Goal: Information Seeking & Learning: Understand process/instructions

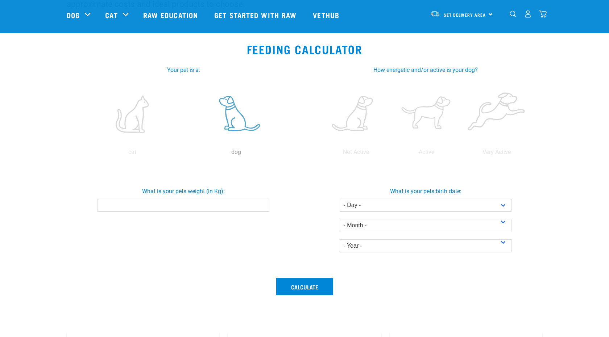
scroll to position [115, 0]
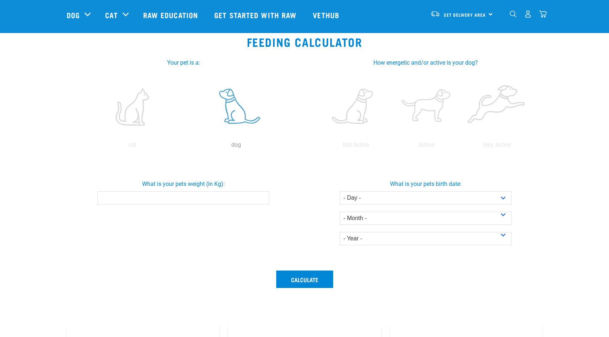
click at [239, 118] on label at bounding box center [236, 107] width 101 height 62
click at [184, 147] on input "radio" at bounding box center [184, 147] width 0 height 0
click at [173, 199] on input "What is your pets weight (in Kg):" at bounding box center [184, 197] width 172 height 13
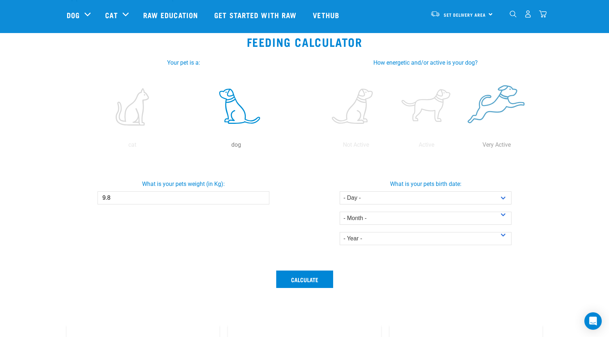
type input "9.8"
click at [504, 99] on label at bounding box center [496, 107] width 67 height 62
click at [462, 147] on input "radio" at bounding box center [462, 147] width 0 height 0
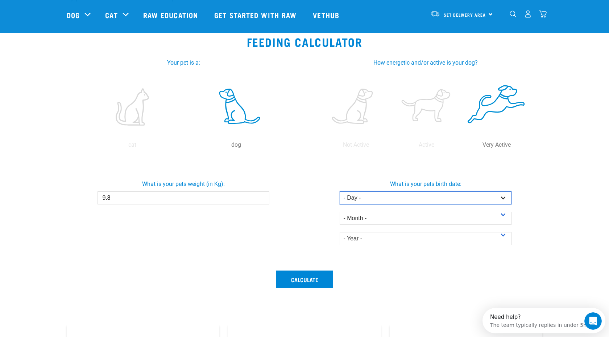
click at [382, 197] on select "- Day - 1 2 3 4 5 6 7 8 9 10 11 12 13 14 15 16 17 18 19 20 21 22 23 24 25 26 27" at bounding box center [426, 197] width 172 height 13
select select "17"
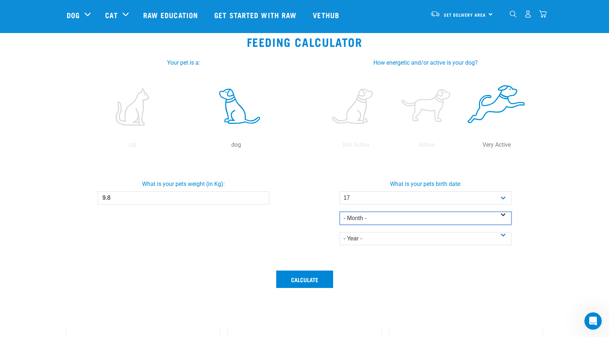
click at [388, 215] on select "- Month - January February March April May June July August September October N…" at bounding box center [426, 217] width 172 height 13
select select "December"
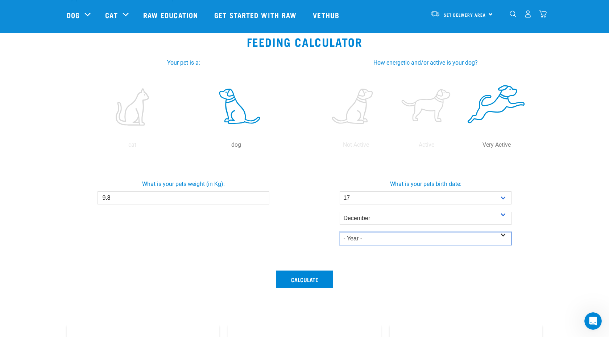
click at [379, 237] on select "- Year - 2025 2024 2023 2022 2021 2020 2019 2018 2017 2016 2015 2014" at bounding box center [426, 238] width 172 height 13
select select "2023"
click at [302, 279] on button "Calculate" at bounding box center [304, 278] width 57 height 17
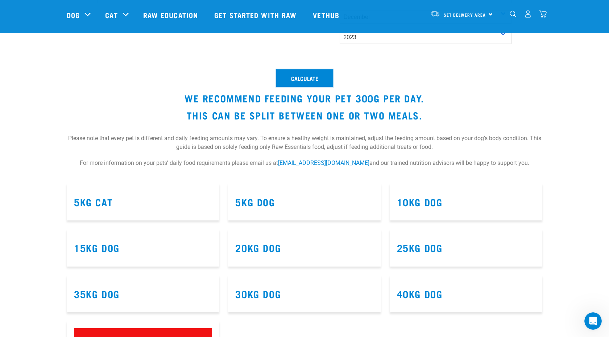
scroll to position [314, 0]
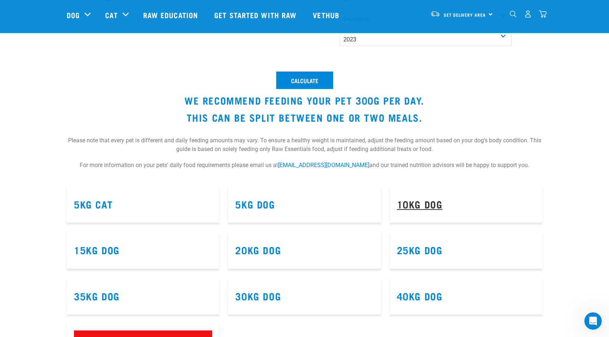
click at [429, 202] on link "10kg Dog" at bounding box center [420, 203] width 46 height 5
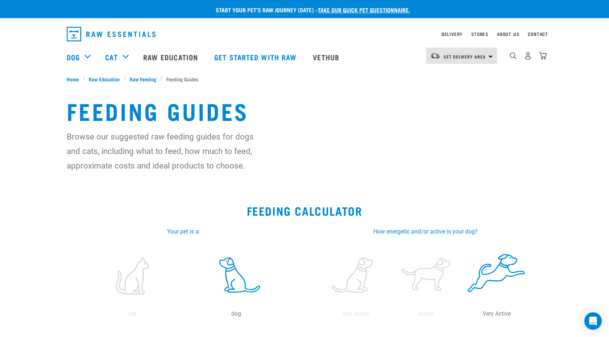
select select "17"
select select "December"
select select "2023"
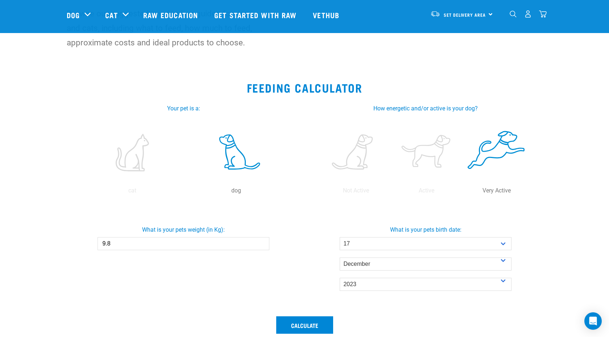
scroll to position [68, 0]
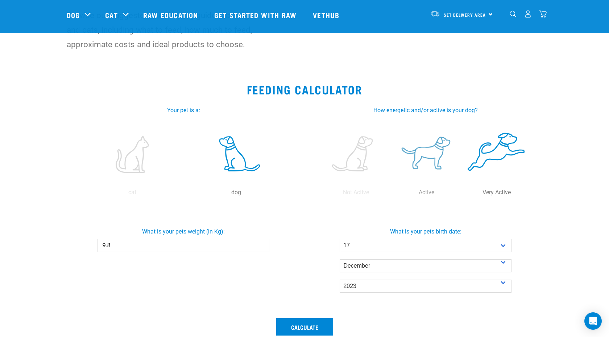
click at [429, 154] on label at bounding box center [426, 154] width 67 height 62
click at [391, 194] on input "radio" at bounding box center [391, 194] width 0 height 0
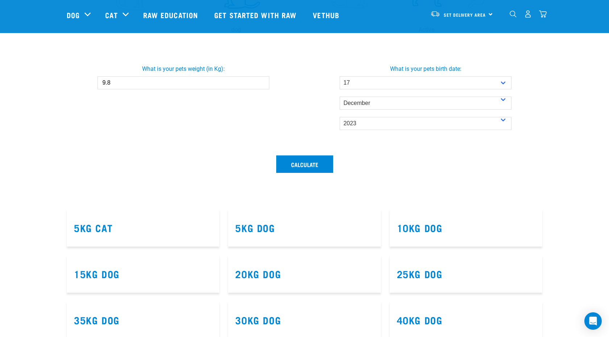
scroll to position [232, 0]
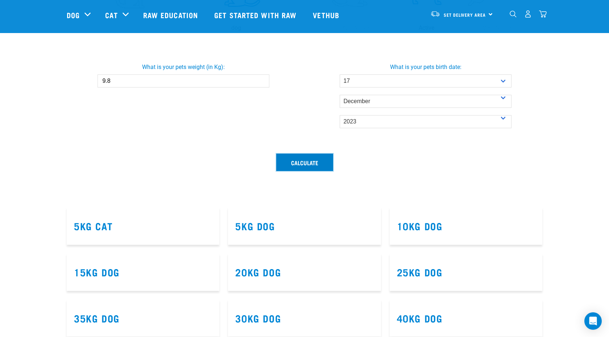
click at [329, 161] on button "Calculate" at bounding box center [304, 161] width 57 height 17
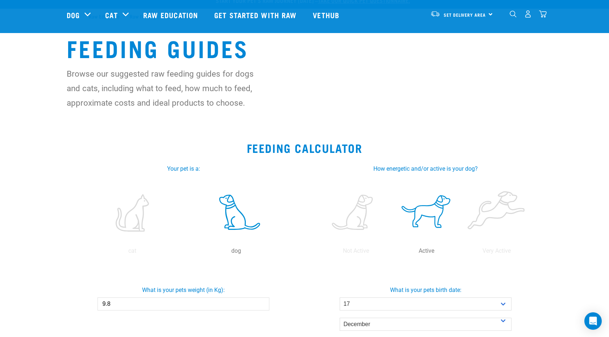
scroll to position [0, 0]
